Goal: Task Accomplishment & Management: Manage account settings

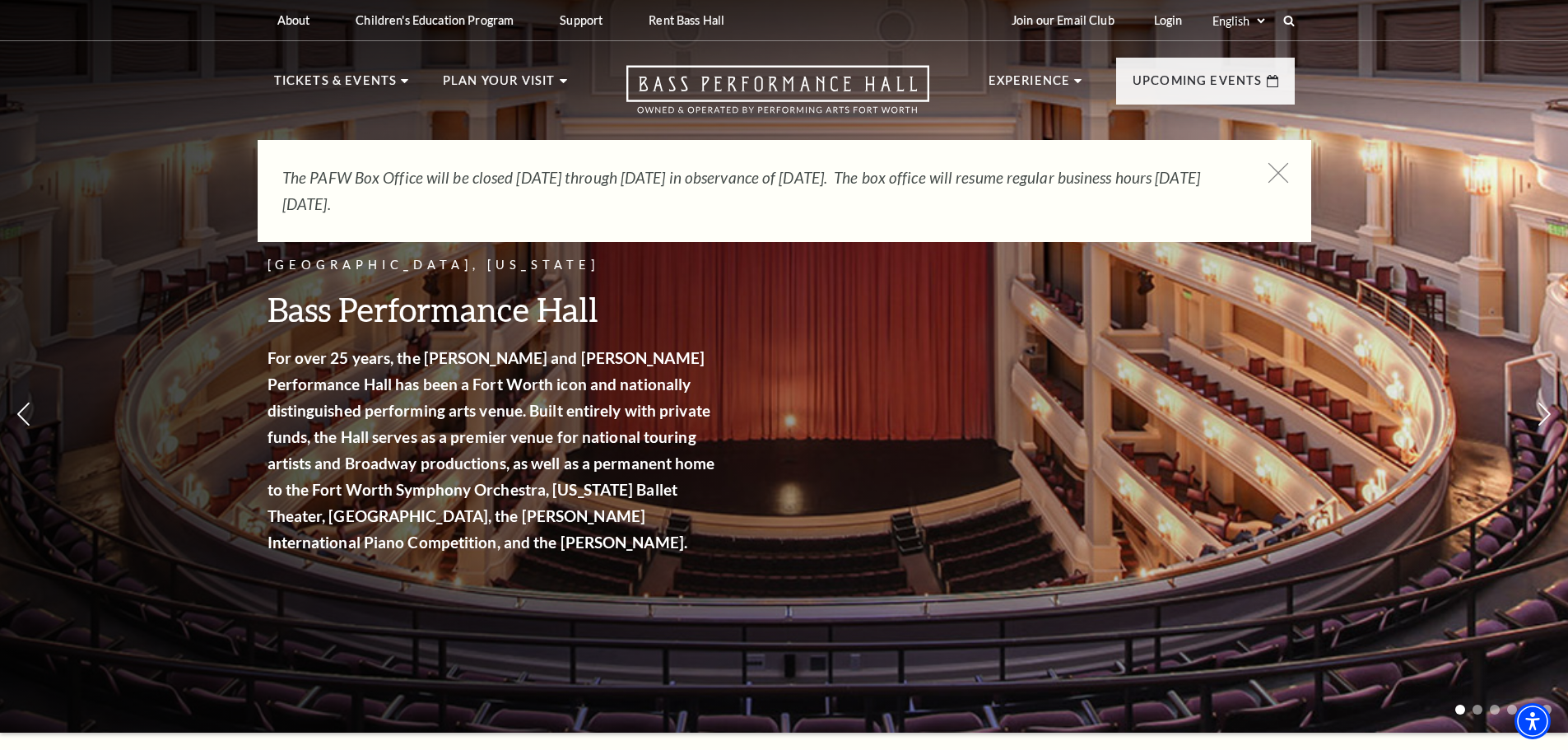
click at [1281, 175] on use at bounding box center [1278, 172] width 20 height 20
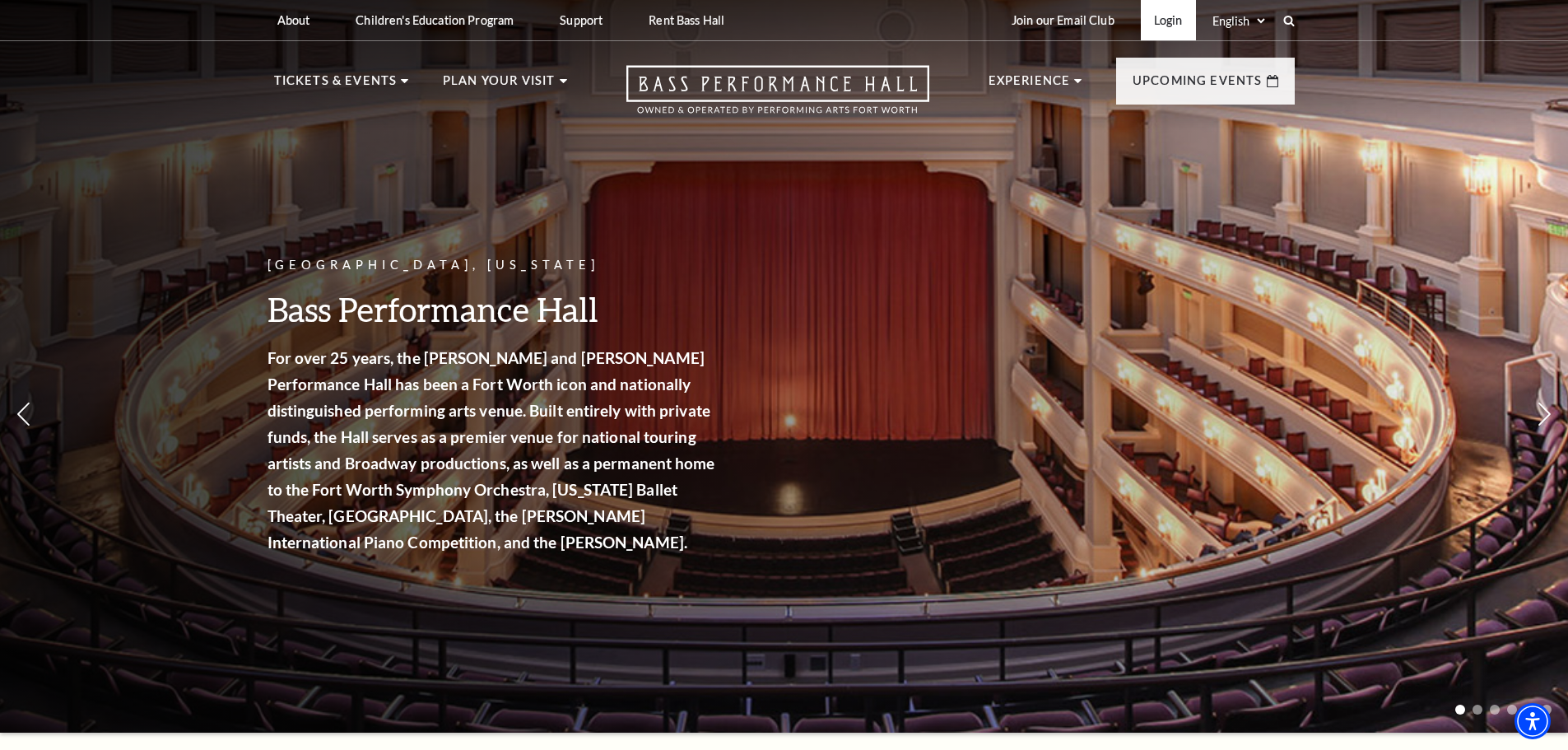
click at [1160, 18] on link "Login" at bounding box center [1168, 20] width 55 height 41
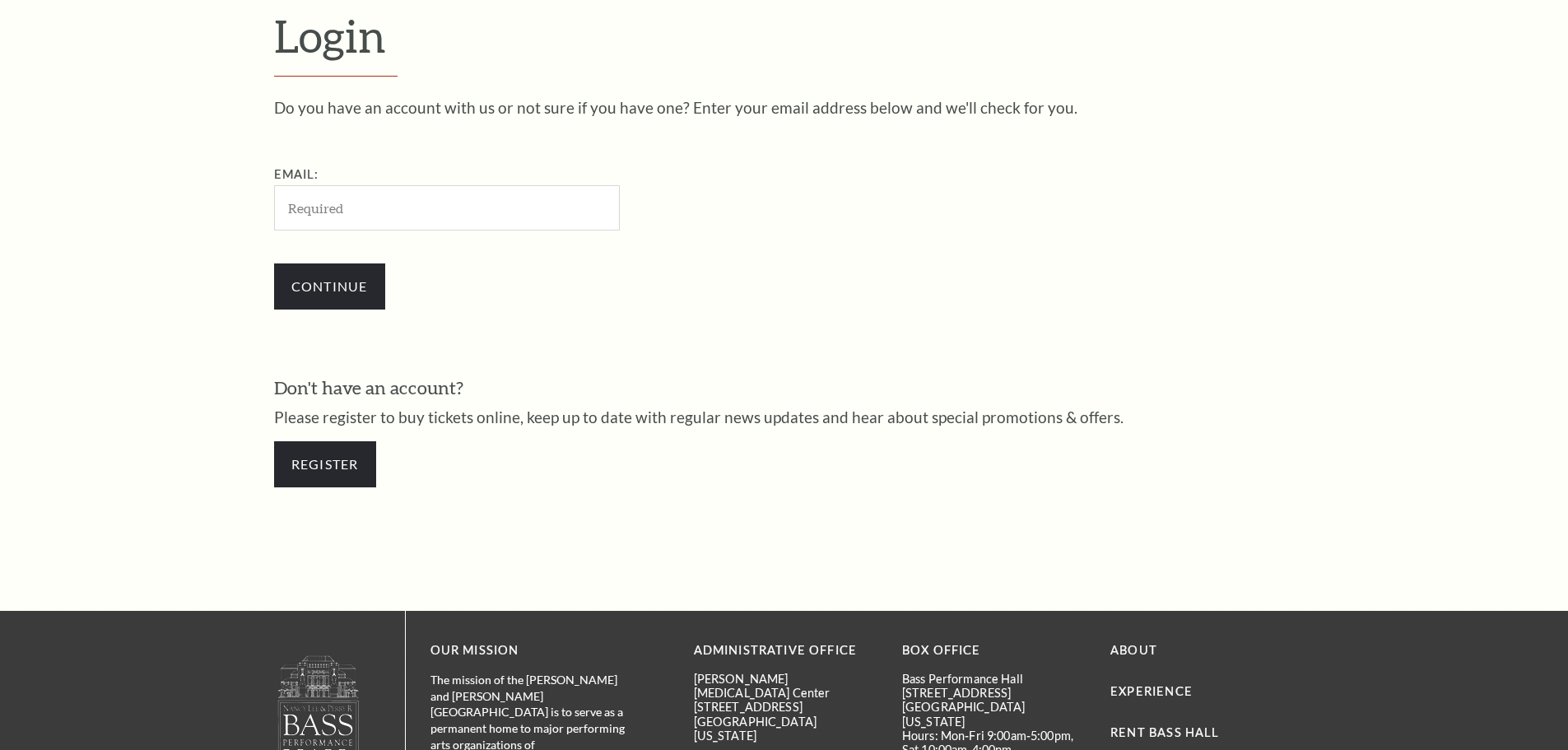
scroll to position [551, 0]
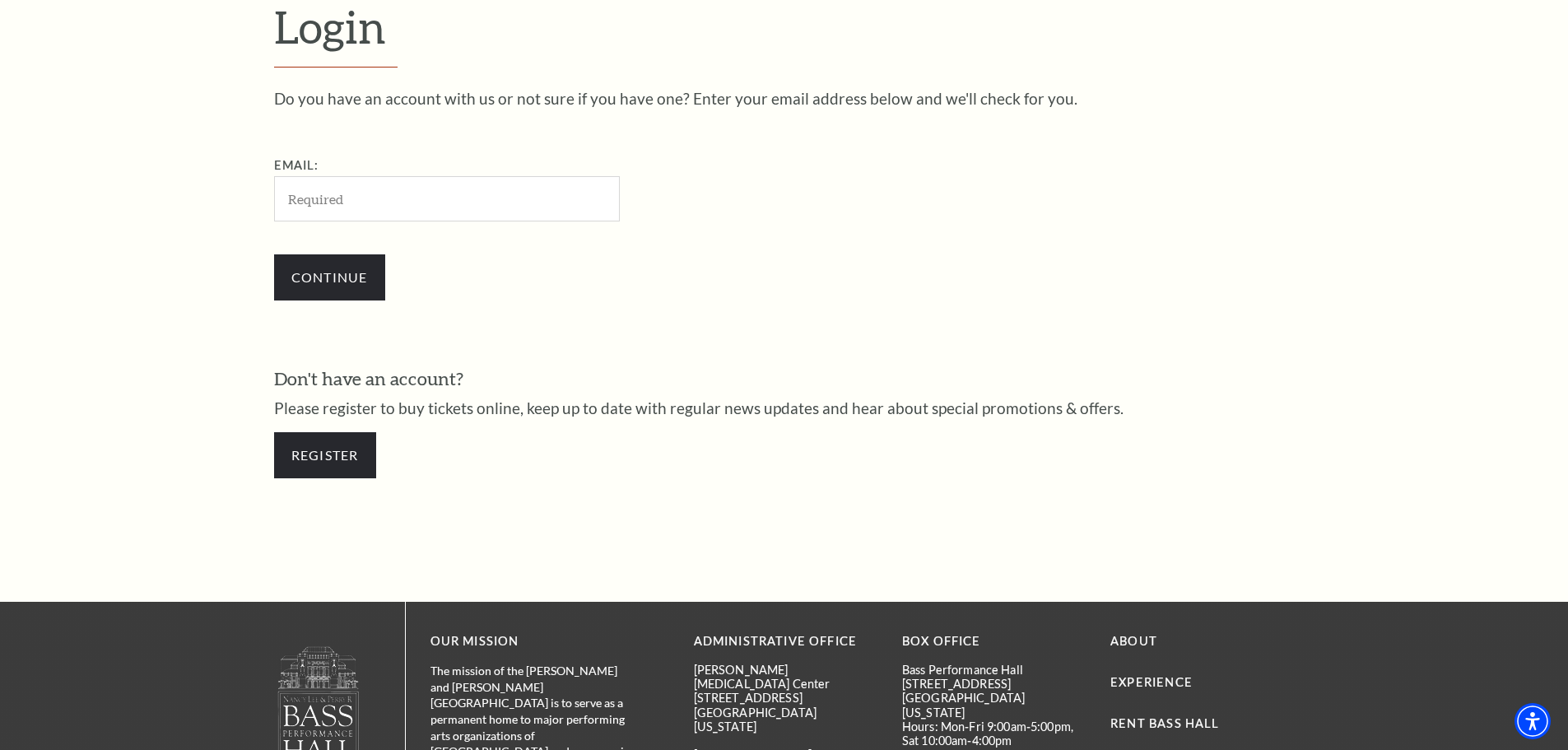
click at [333, 200] on input "Email:" at bounding box center [446, 198] width 346 height 45
type input "[EMAIL_ADDRESS][DOMAIN_NAME]"
click at [332, 280] on input "Continue" at bounding box center [329, 278] width 111 height 46
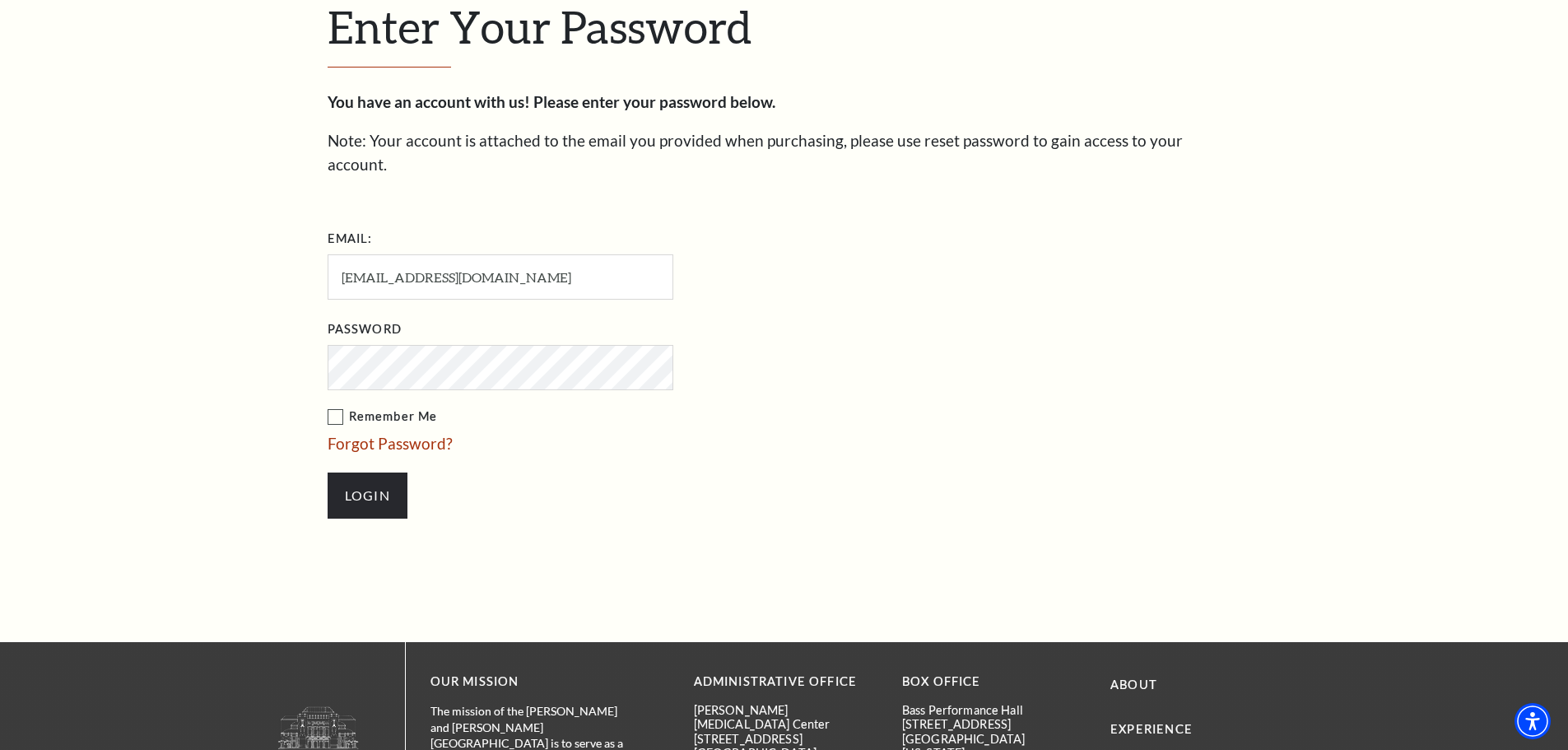
click at [485, 476] on li "Login" at bounding box center [583, 495] width 510 height 79
click at [364, 472] on input "Login" at bounding box center [368, 495] width 80 height 46
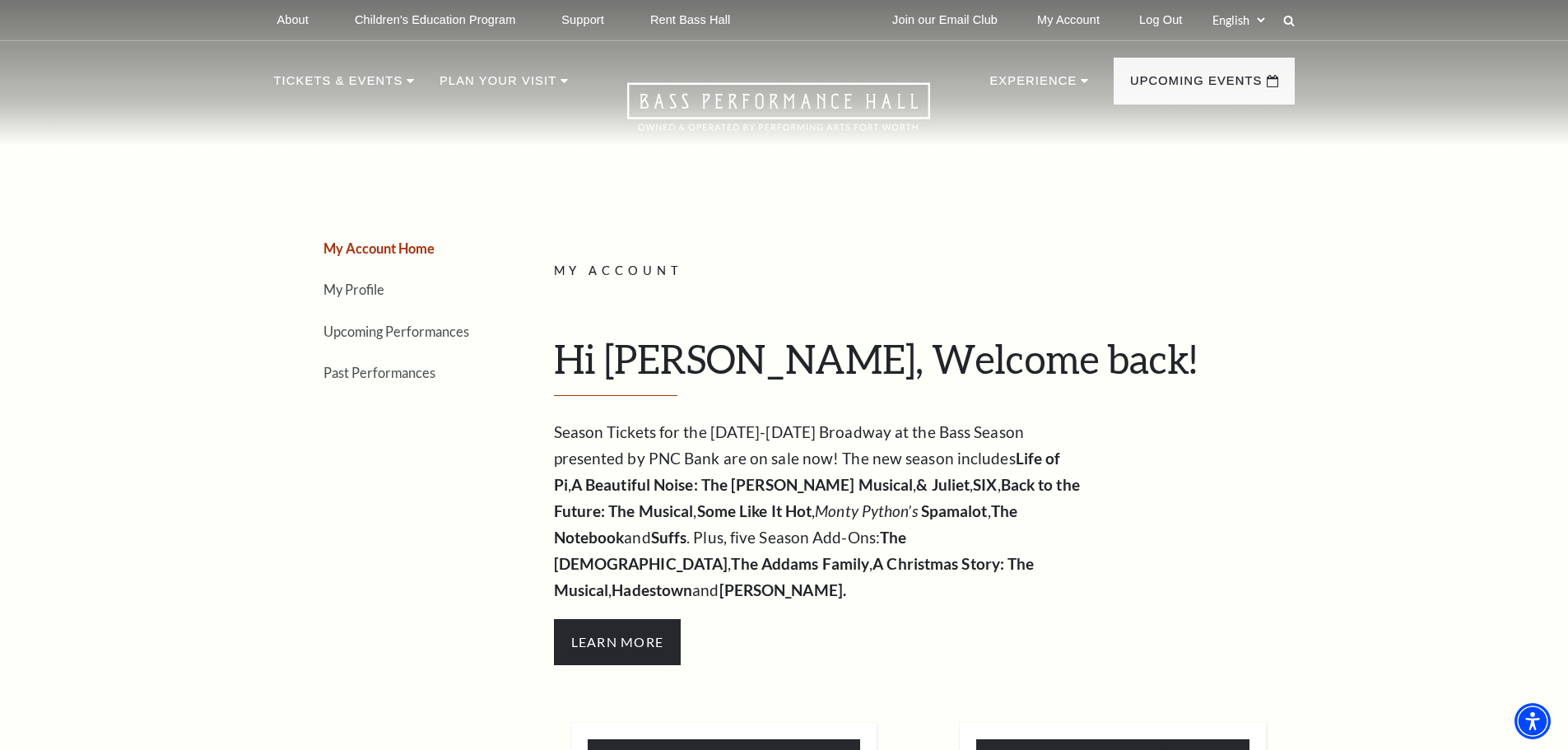
click at [1251, 276] on p "My Account" at bounding box center [918, 271] width 729 height 20
click at [339, 289] on link "My Profile" at bounding box center [353, 289] width 61 height 15
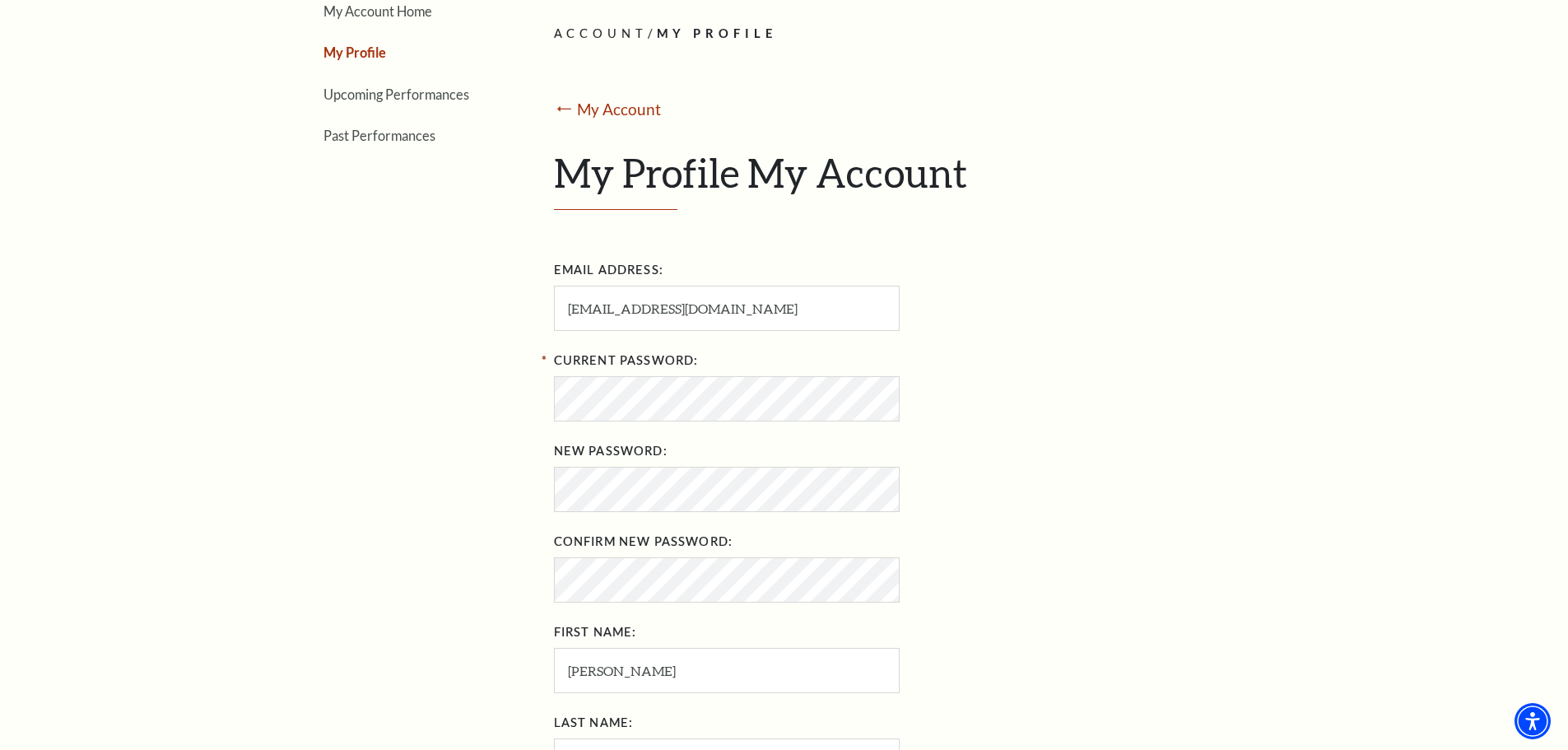
scroll to position [247, 0]
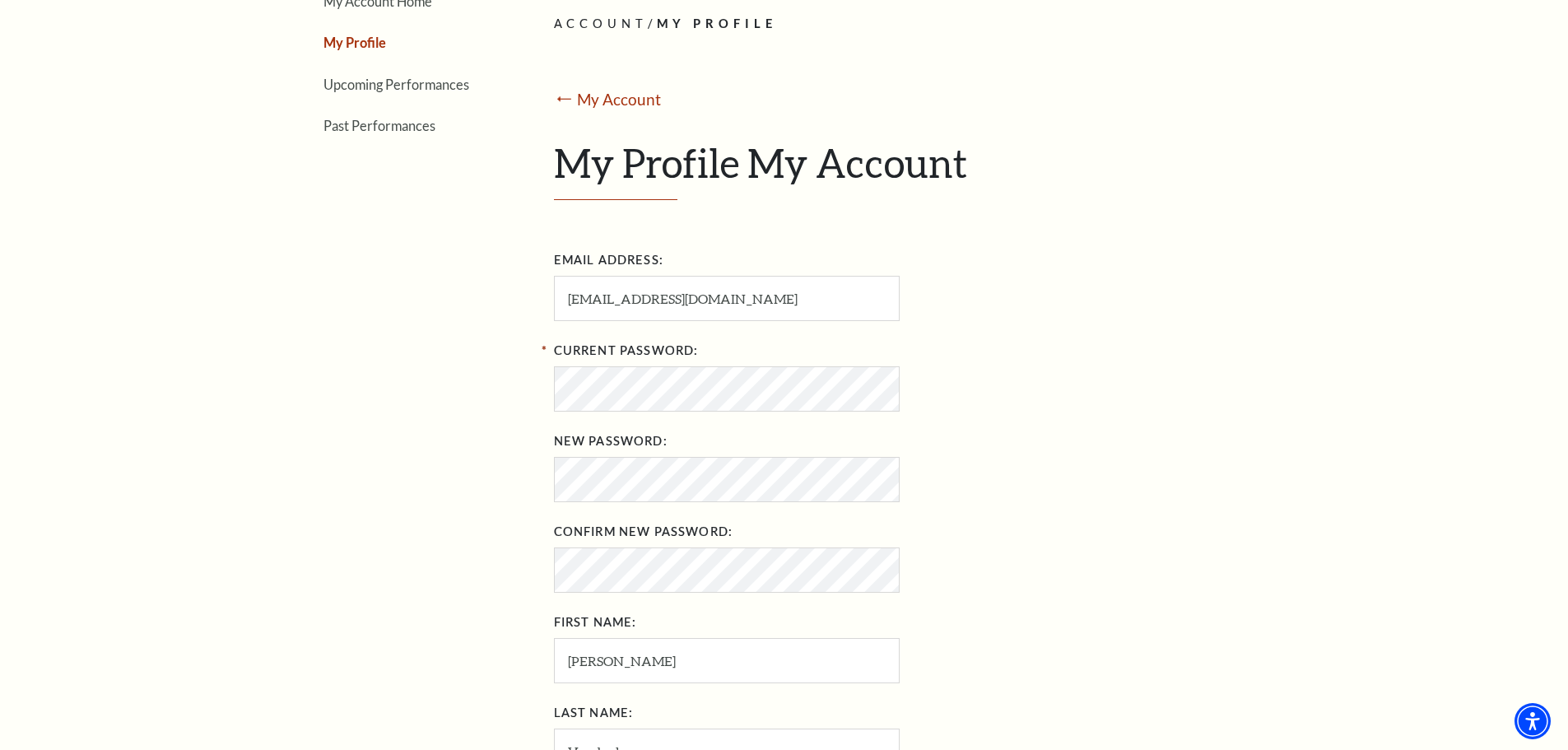
click at [835, 437] on div "New Password:" at bounding box center [821, 465] width 535 height 75
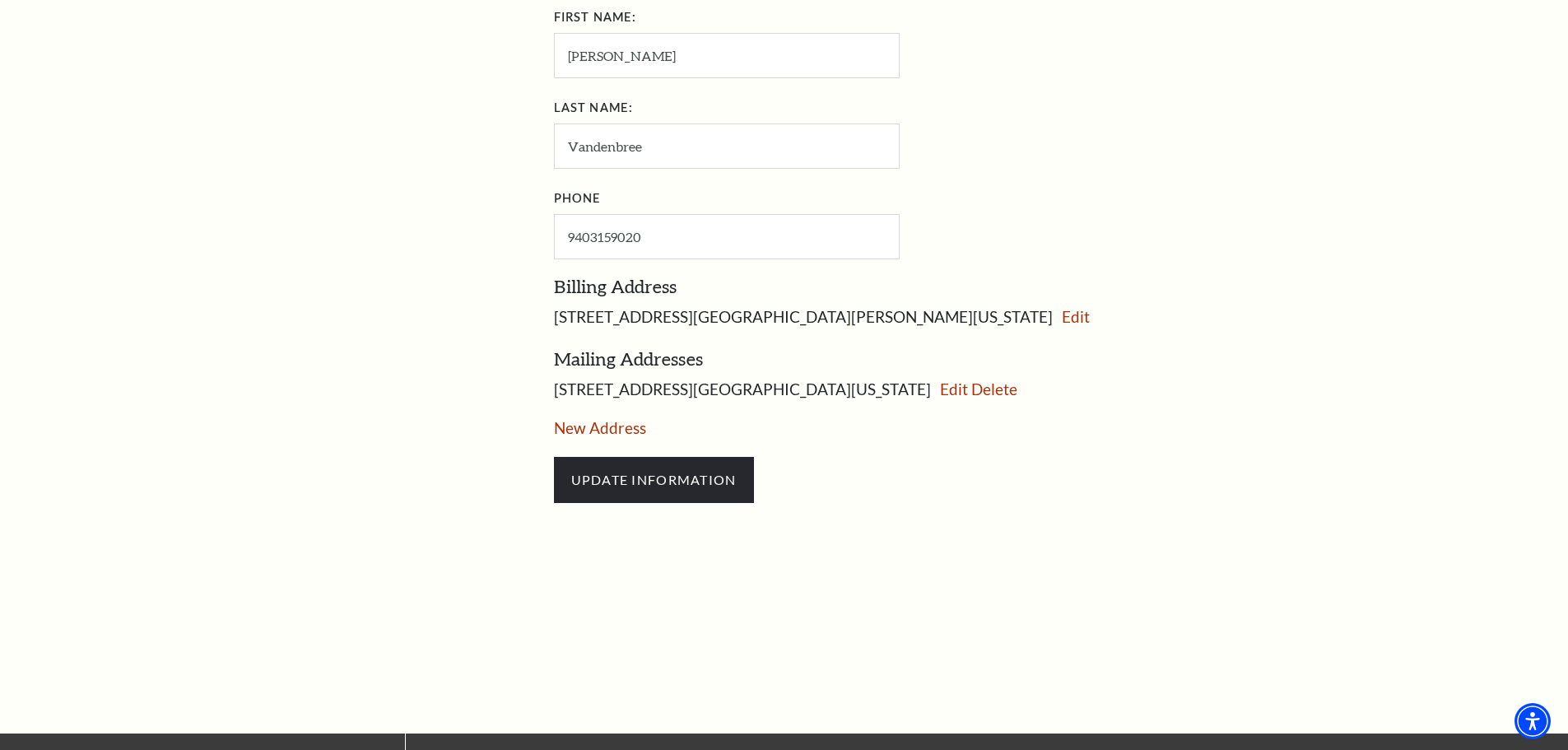
scroll to position [854, 0]
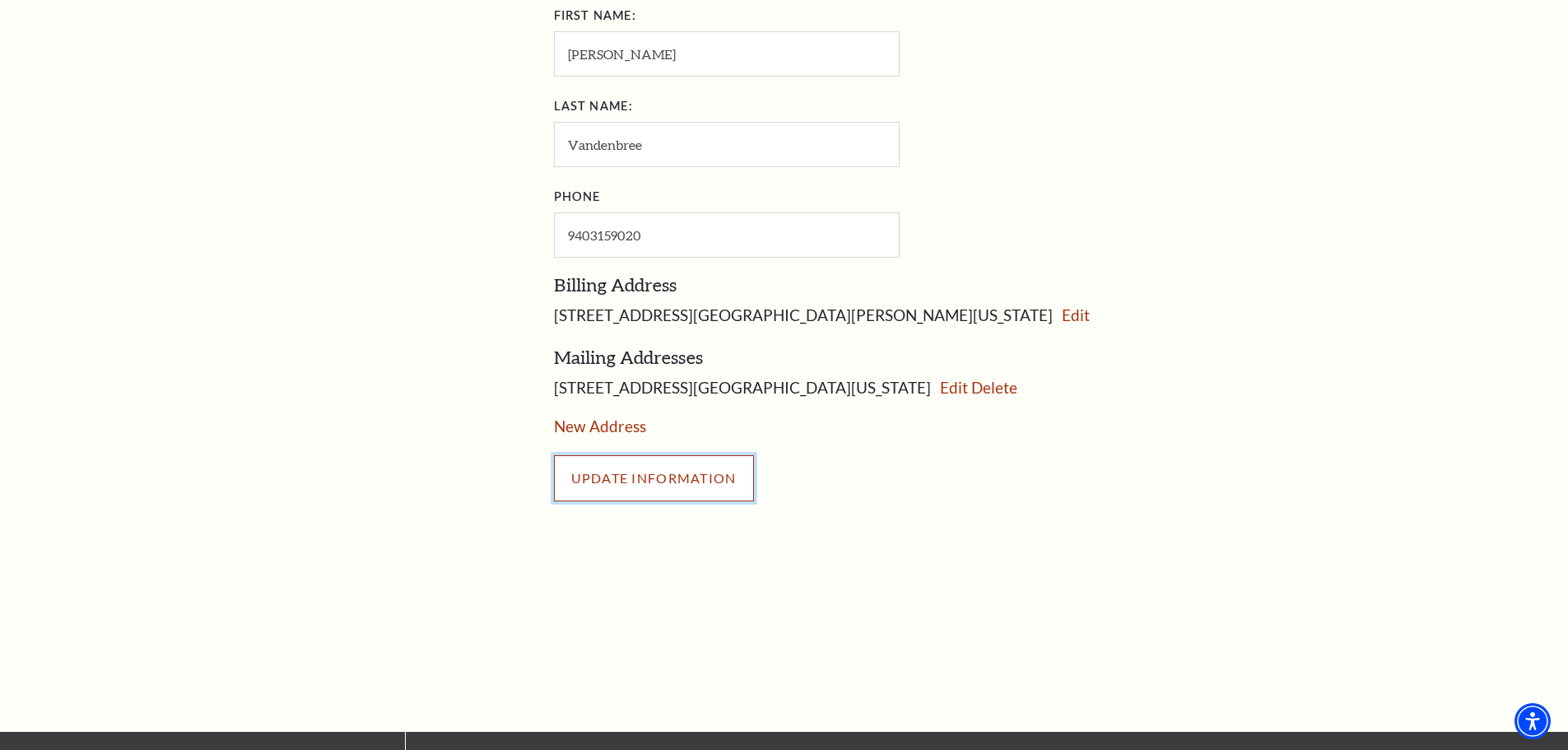
click at [703, 483] on input "UPDATE INFORMATION" at bounding box center [653, 478] width 200 height 46
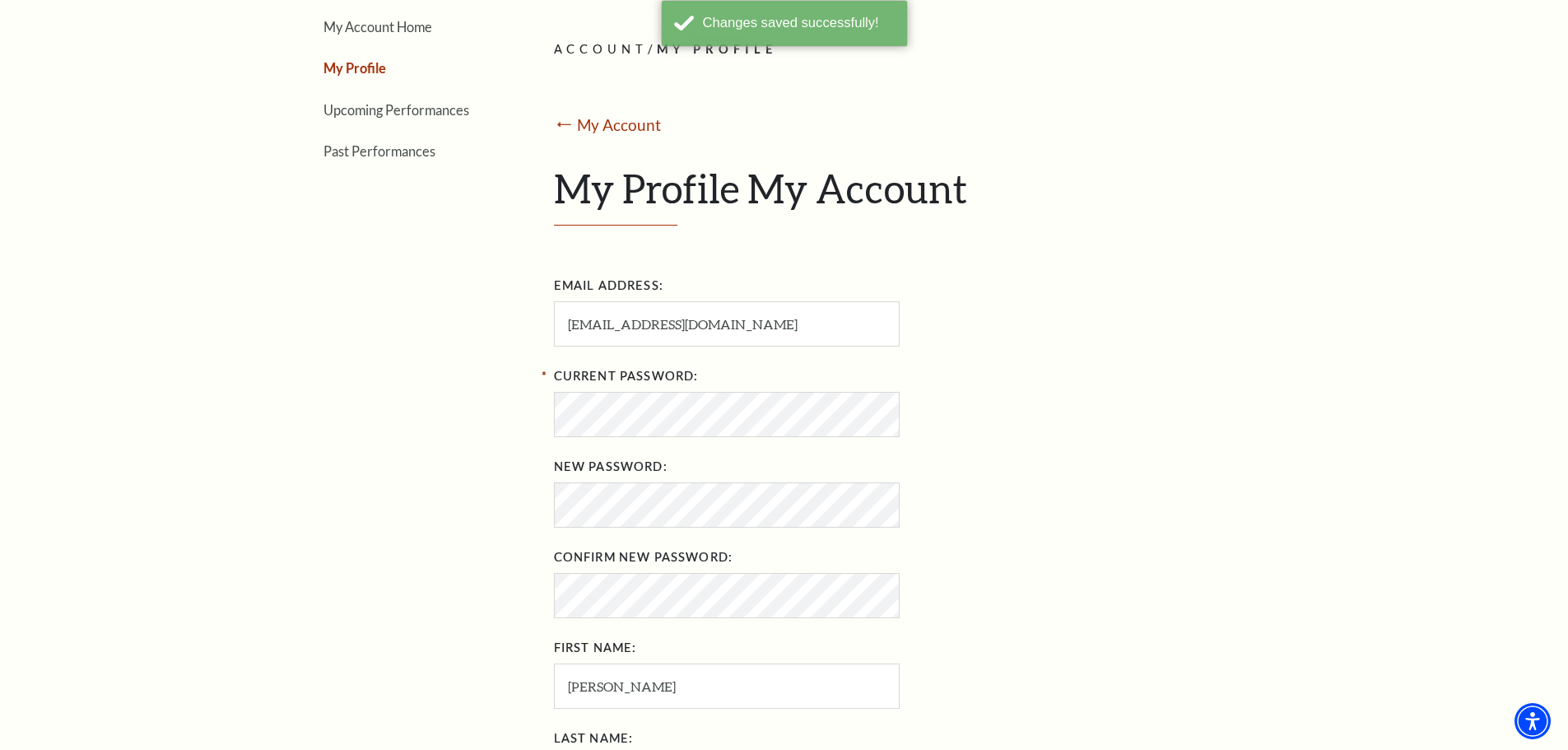
scroll to position [0, 0]
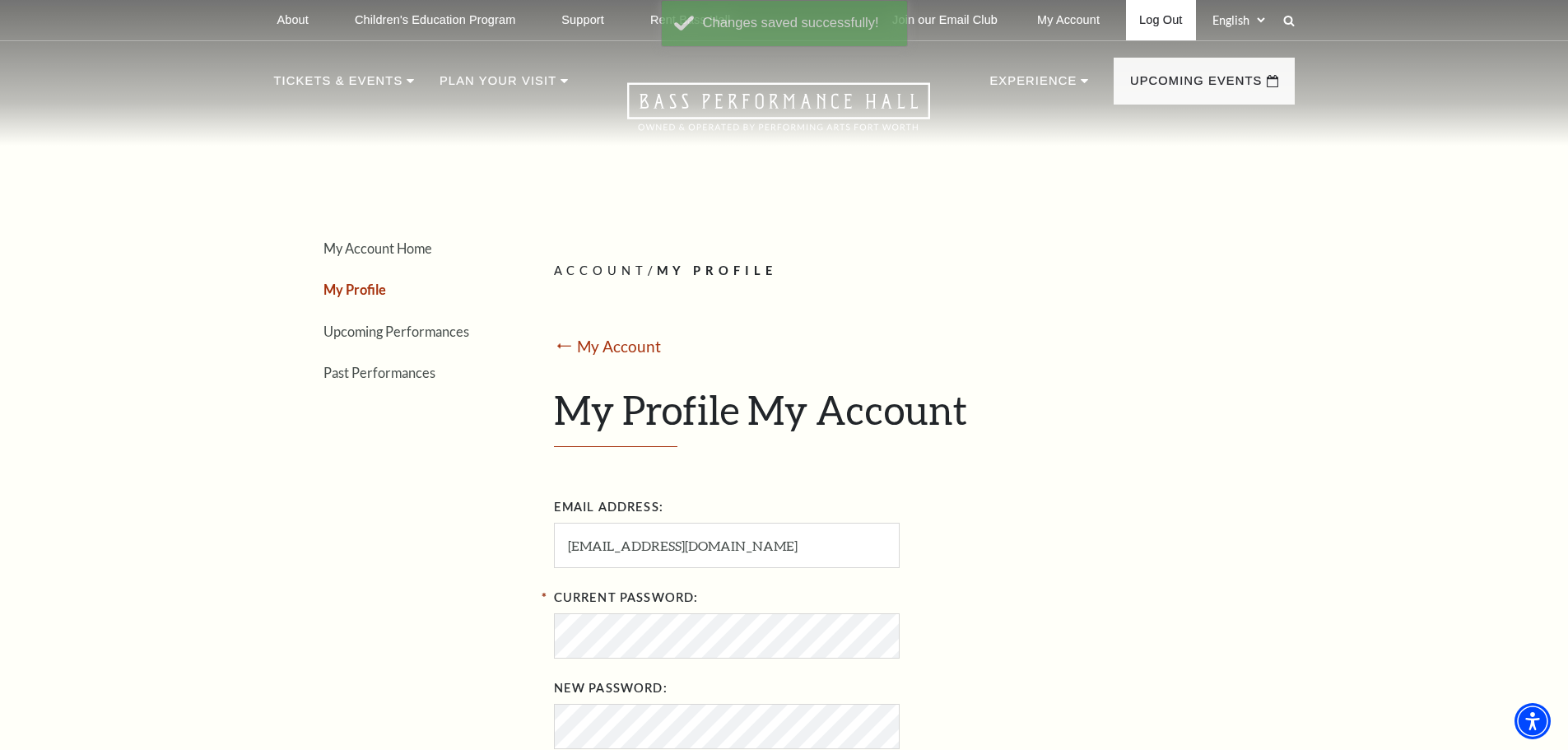
click at [1154, 16] on link "Log Out" at bounding box center [1161, 20] width 69 height 41
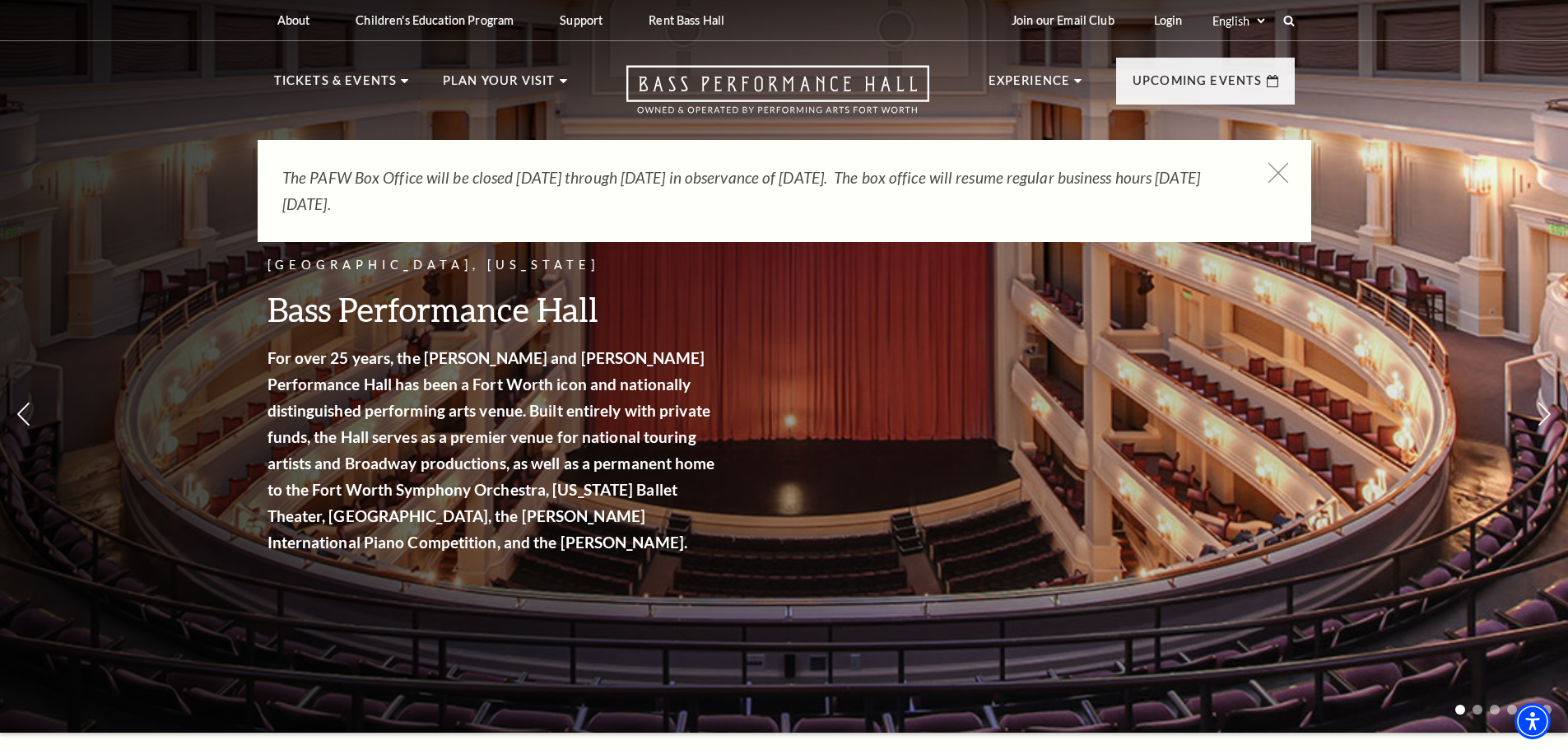
click at [1286, 175] on icon at bounding box center [1278, 172] width 20 height 20
